Goal: Check status: Check status

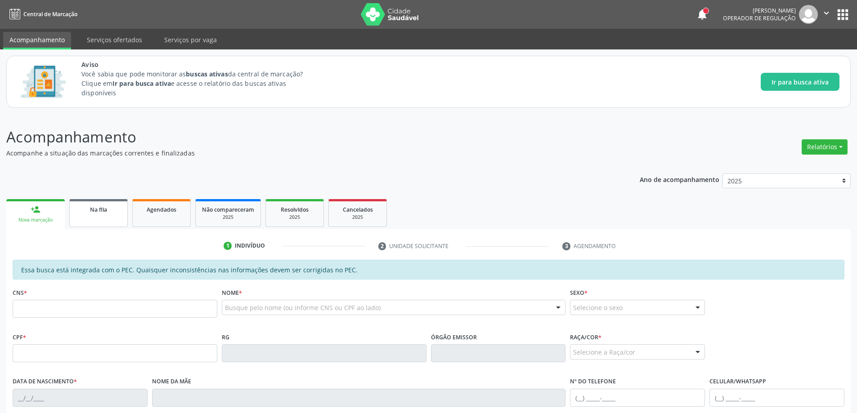
click at [92, 214] on link "Na fila" at bounding box center [98, 213] width 58 height 28
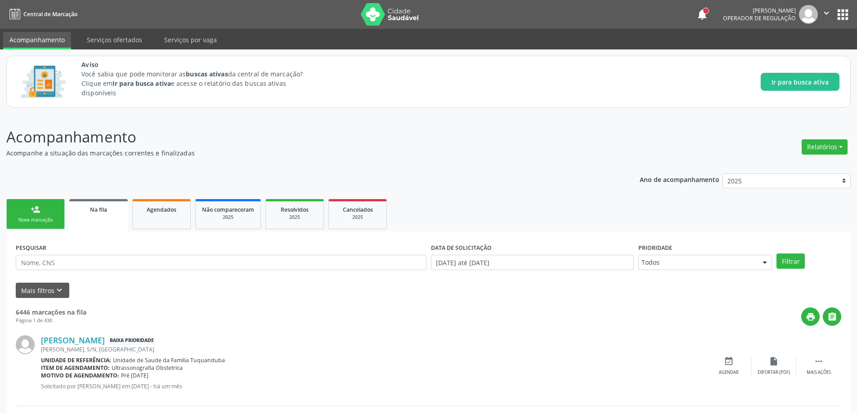
scroll to position [90, 0]
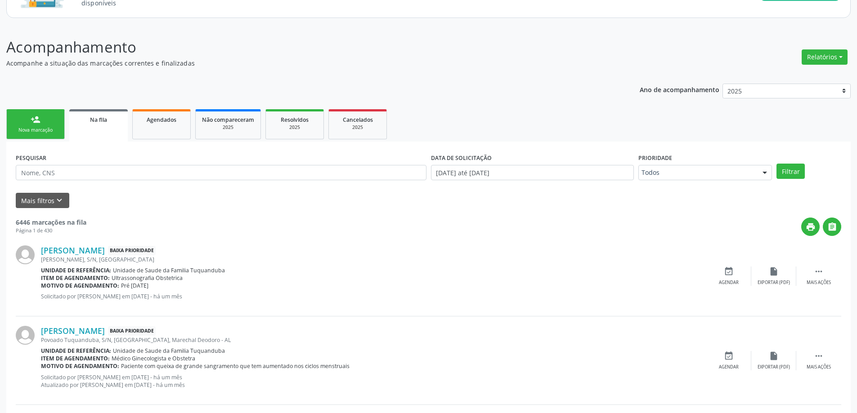
click at [97, 130] on link "Na fila" at bounding box center [98, 125] width 58 height 32
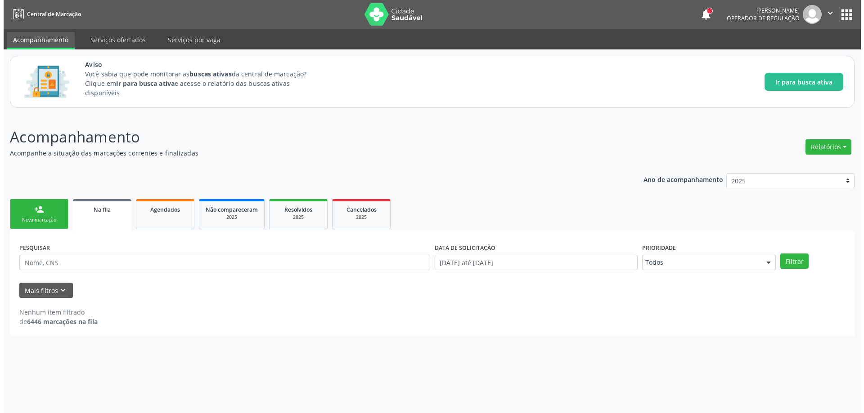
scroll to position [0, 0]
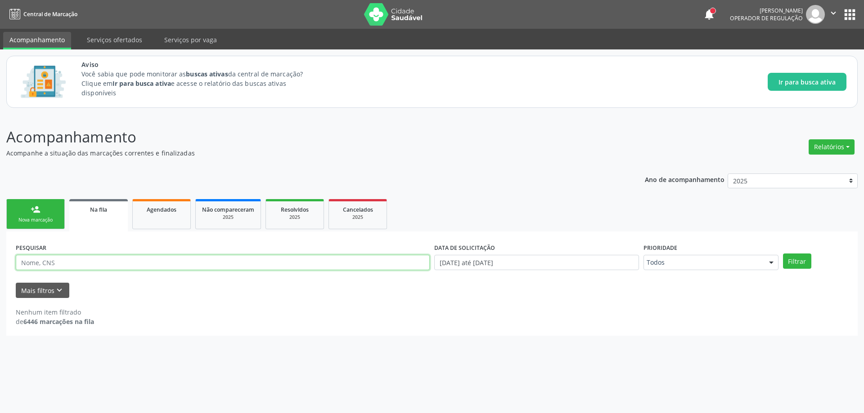
paste input "703104861620560"
type input "703104861620560"
click at [798, 264] on button "Filtrar" at bounding box center [797, 261] width 28 height 15
click at [63, 288] on icon "keyboard_arrow_down" at bounding box center [59, 291] width 10 height 10
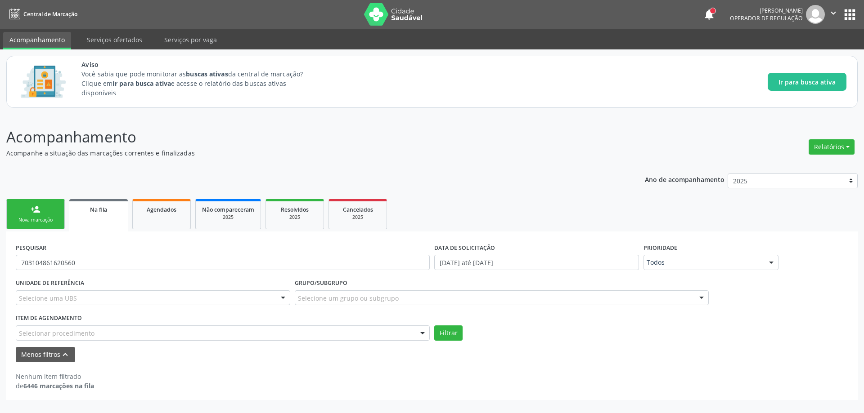
click at [136, 353] on div "Menos filtros keyboard_arrow_up" at bounding box center [431, 355] width 837 height 16
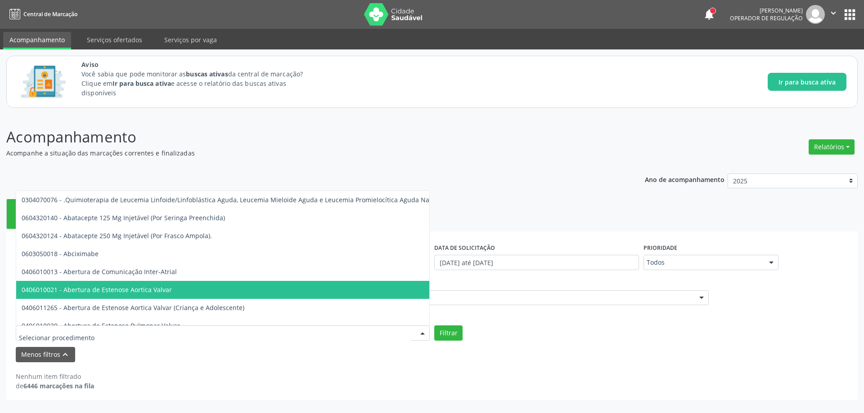
paste input "703104861620560"
type input "703104861620560"
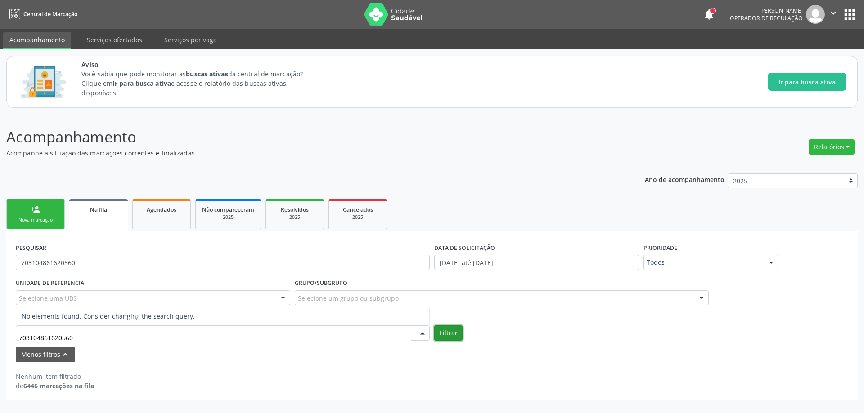
click at [456, 331] on button "Filtrar" at bounding box center [448, 333] width 28 height 15
click at [94, 264] on input "703104861620560" at bounding box center [223, 262] width 414 height 15
type input "7"
click at [69, 353] on button "Menos filtros keyboard_arrow_up" at bounding box center [45, 355] width 59 height 16
